Goal: Task Accomplishment & Management: Manage account settings

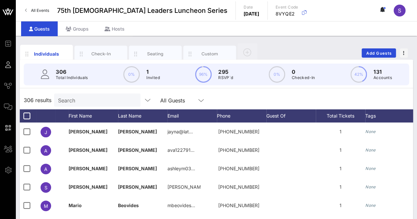
click at [85, 96] on input "Search" at bounding box center [96, 100] width 77 height 9
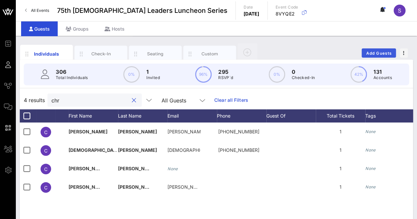
type input "chr"
click at [381, 51] on span "Add Guests" at bounding box center [379, 53] width 26 height 5
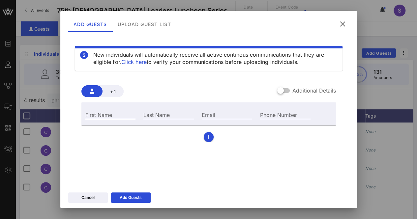
click at [120, 115] on input "First Name" at bounding box center [110, 115] width 50 height 9
type input "[PERSON_NAME]"
click at [173, 116] on input "Last Name" at bounding box center [169, 115] width 50 height 9
click at [149, 116] on input "[PERSON_NAME]" at bounding box center [169, 115] width 50 height 9
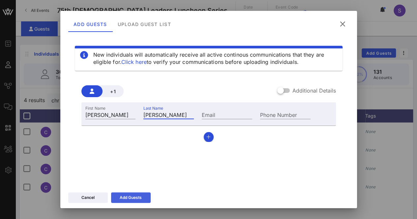
type input "[PERSON_NAME]"
click at [131, 197] on icon at bounding box center [131, 198] width 6 height 6
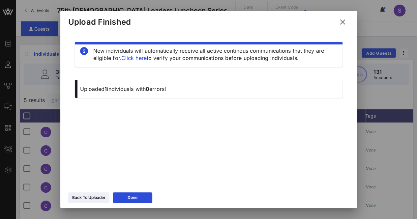
click at [341, 19] on icon at bounding box center [343, 22] width 11 height 11
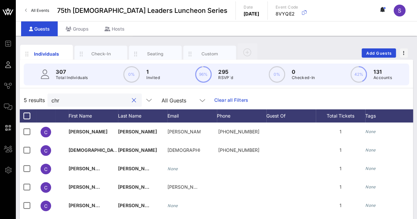
click at [66, 101] on input "chr" at bounding box center [89, 100] width 77 height 9
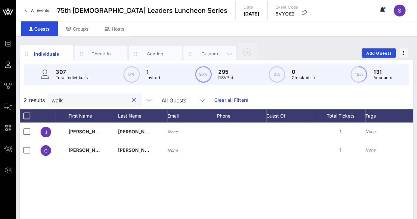
type input "walk"
drag, startPoint x: 211, startPoint y: 52, endPoint x: 218, endPoint y: 82, distance: 29.9
click at [210, 52] on div "Custom" at bounding box center [209, 54] width 29 height 6
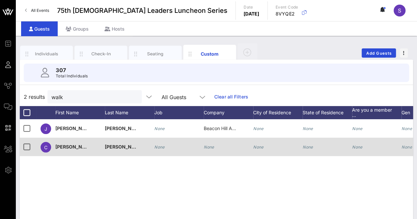
click at [159, 152] on div "None" at bounding box center [159, 147] width 11 height 18
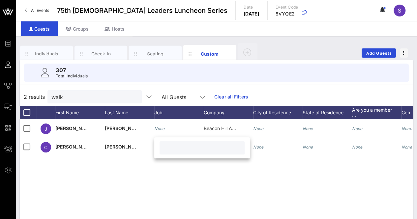
click at [220, 190] on div "J [PERSON_NAME] None Beacon Hill Associates None None None None None None C [PE…" at bounding box center [217, 218] width 394 height 198
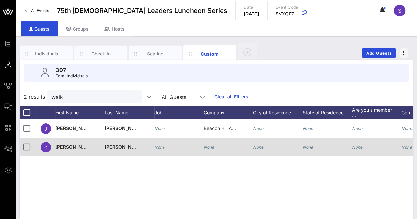
click at [213, 146] on icon "None" at bounding box center [209, 147] width 11 height 5
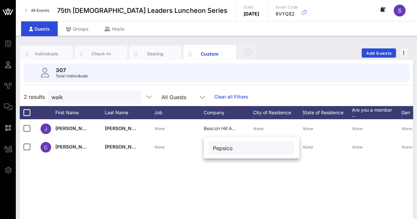
type input "Pepsico"
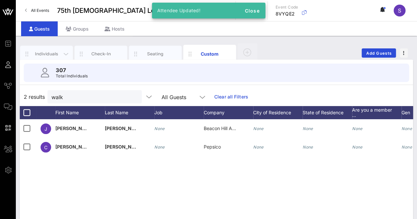
click at [43, 51] on div "Individuals" at bounding box center [46, 54] width 29 height 6
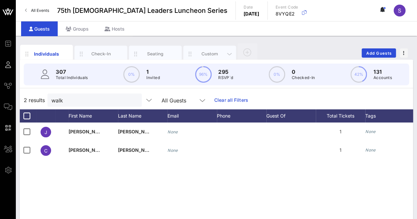
click at [219, 49] on div "Custom" at bounding box center [210, 54] width 53 height 17
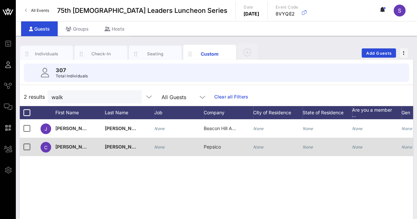
click at [218, 150] on div "Pepsico" at bounding box center [212, 147] width 17 height 18
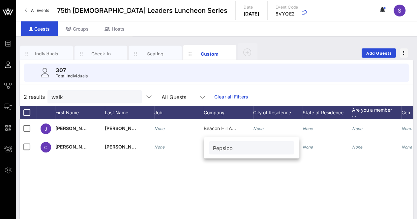
click at [231, 149] on input "Pepsico" at bounding box center [251, 148] width 77 height 9
type input "PepsiCo"
click at [94, 99] on input "walk" at bounding box center [89, 97] width 77 height 9
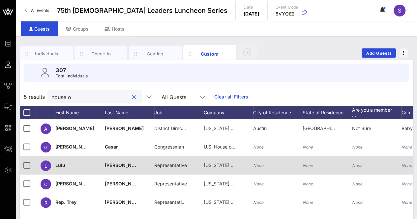
type input "house o"
click at [226, 168] on div "[US_STATE] House of Representatives" at bounding box center [220, 165] width 33 height 18
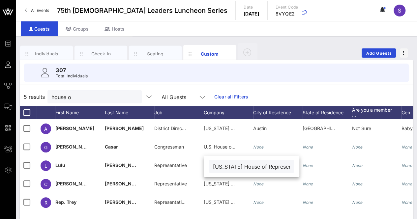
scroll to position [0, 11]
click at [229, 167] on input "[US_STATE] House of Representatives" at bounding box center [251, 166] width 77 height 9
click at [287, 93] on div "5 results house o All Guests Clear all Filters" at bounding box center [217, 97] width 394 height 18
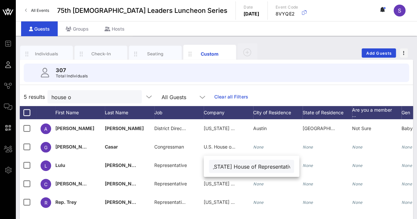
scroll to position [0, 0]
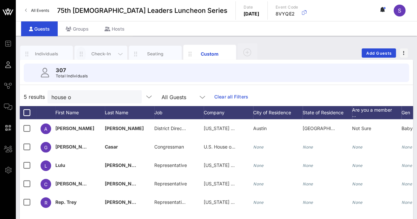
drag, startPoint x: 53, startPoint y: 55, endPoint x: 83, endPoint y: 57, distance: 30.1
click at [53, 55] on div "Individuals" at bounding box center [46, 54] width 29 height 6
